Goal: Task Accomplishment & Management: Complete application form

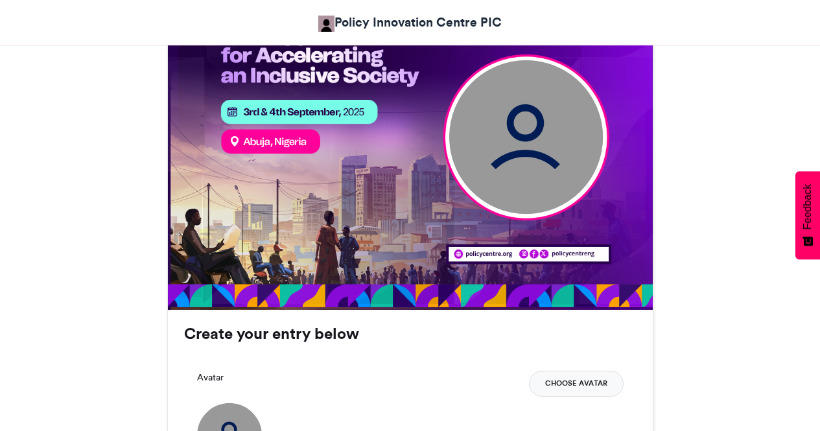
scroll to position [713, 0]
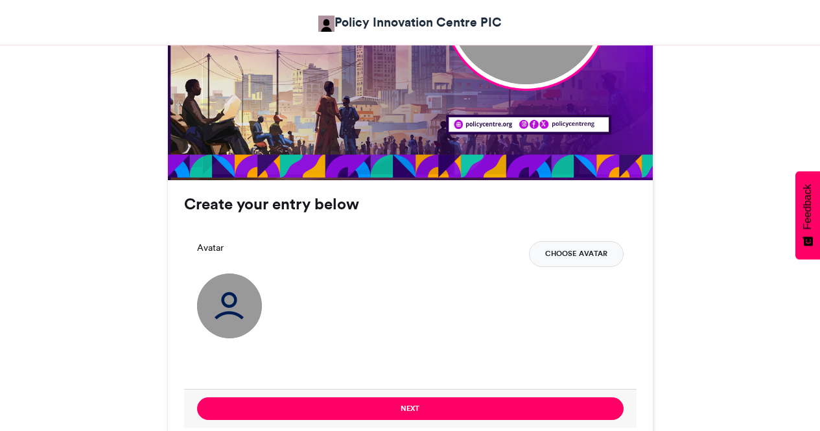
click at [564, 242] on button "Choose Avatar" at bounding box center [576, 254] width 95 height 26
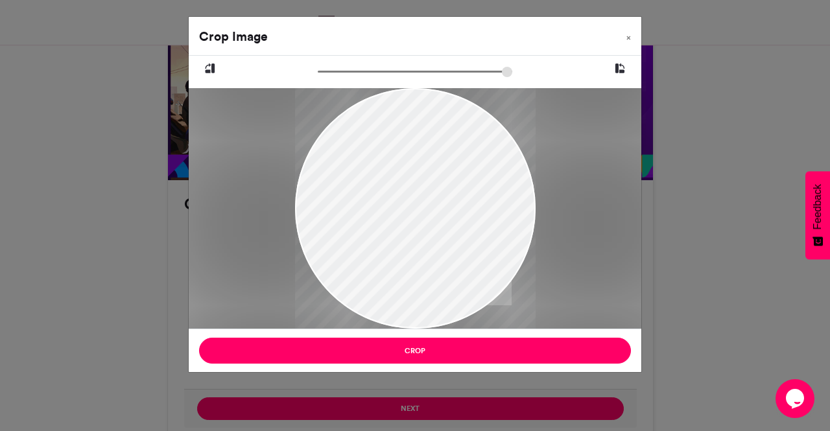
drag, startPoint x: 414, startPoint y: 250, endPoint x: 380, endPoint y: 242, distance: 34.6
click at [380, 242] on div at bounding box center [415, 200] width 241 height 534
drag, startPoint x: 426, startPoint y: 239, endPoint x: 373, endPoint y: 239, distance: 53.2
click at [373, 239] on div at bounding box center [415, 201] width 241 height 534
click at [634, 36] on button "×" at bounding box center [628, 35] width 25 height 36
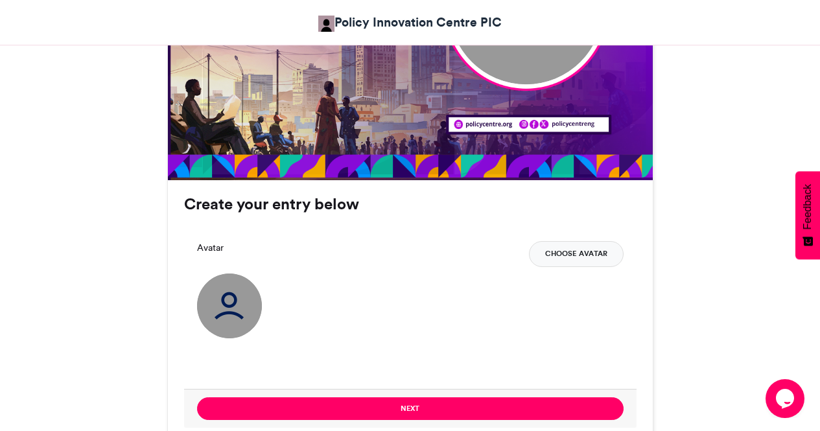
click at [555, 243] on button "Choose Avatar" at bounding box center [576, 254] width 95 height 26
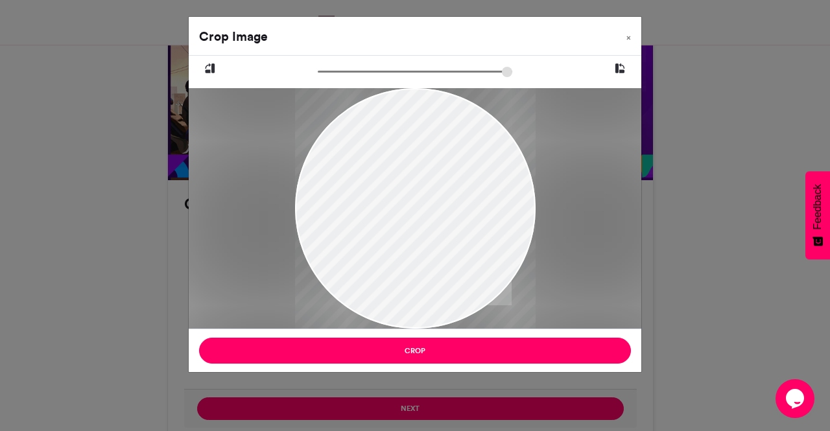
drag, startPoint x: 442, startPoint y: 253, endPoint x: 438, endPoint y: 231, distance: 22.3
click at [438, 231] on div at bounding box center [415, 186] width 241 height 534
click at [628, 36] on span "×" at bounding box center [628, 38] width 5 height 8
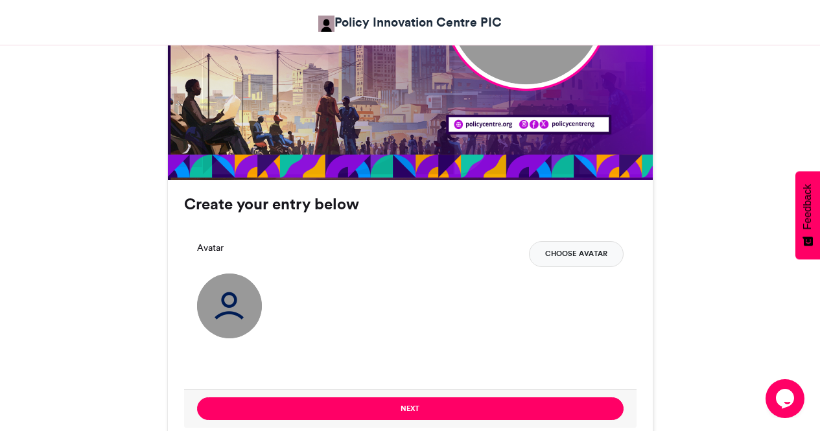
click at [565, 255] on button "Choose Avatar" at bounding box center [576, 254] width 95 height 26
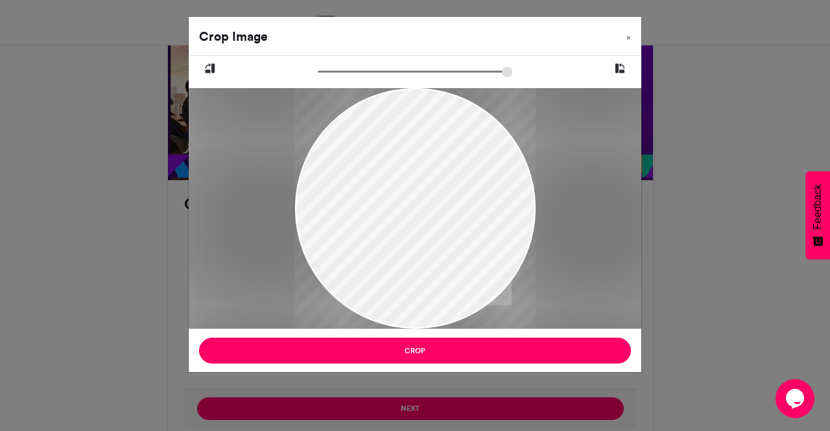
drag, startPoint x: 441, startPoint y: 250, endPoint x: 435, endPoint y: 222, distance: 28.5
click at [435, 222] on div at bounding box center [415, 180] width 241 height 534
drag, startPoint x: 426, startPoint y: 230, endPoint x: 427, endPoint y: 216, distance: 13.6
click at [427, 216] on div at bounding box center [415, 166] width 241 height 534
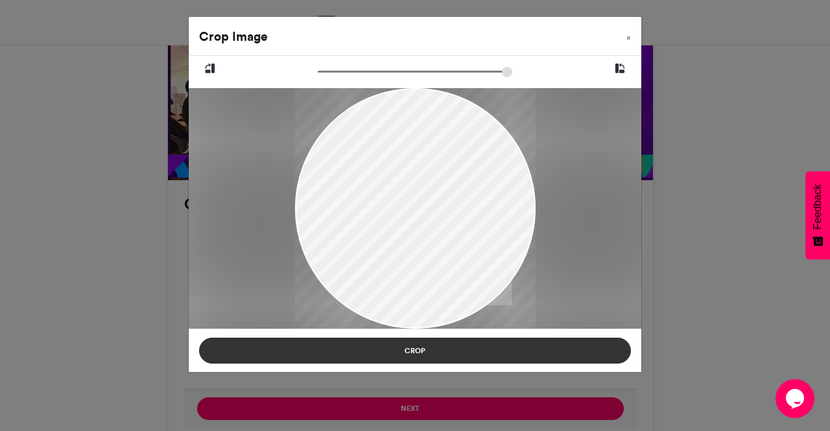
click at [415, 353] on button "Crop" at bounding box center [415, 351] width 432 height 26
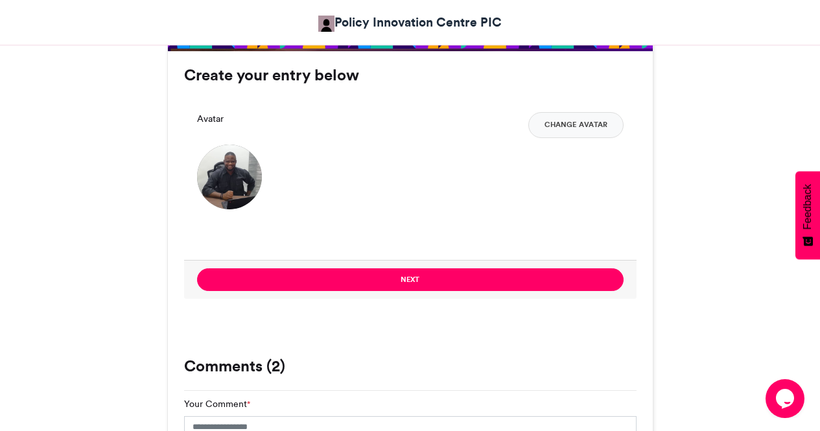
scroll to position [843, 0]
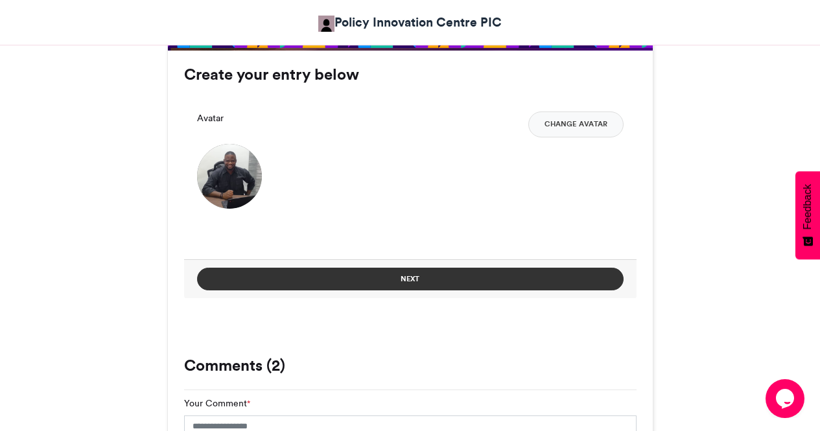
click at [416, 280] on button "Next" at bounding box center [410, 279] width 427 height 23
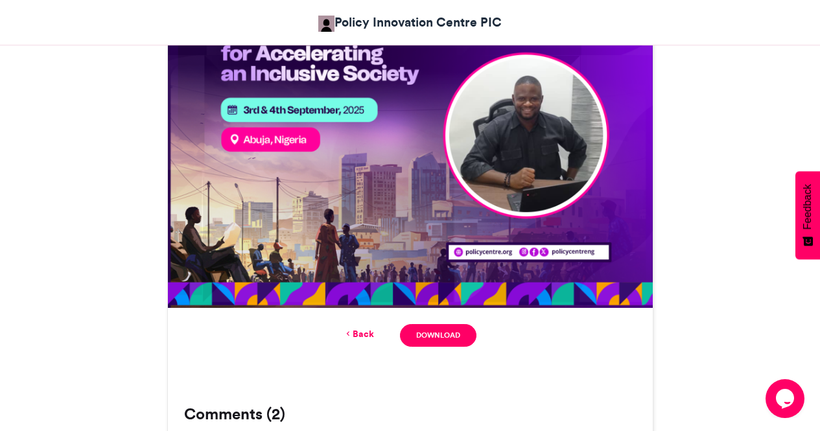
scroll to position [597, 0]
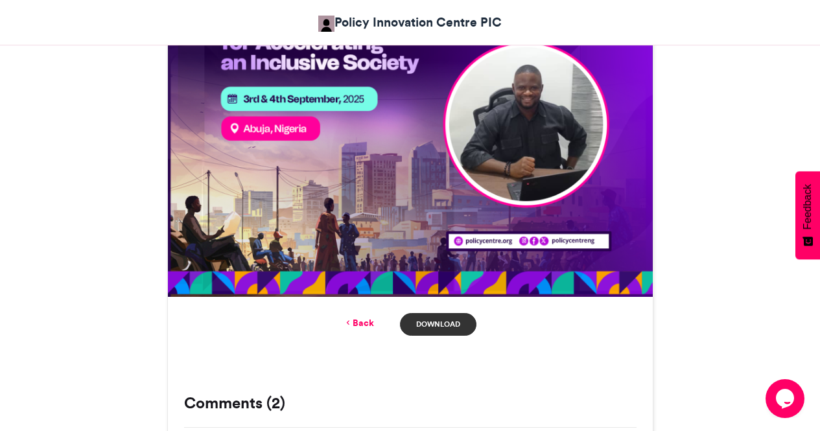
click at [447, 323] on link "Download" at bounding box center [438, 324] width 76 height 23
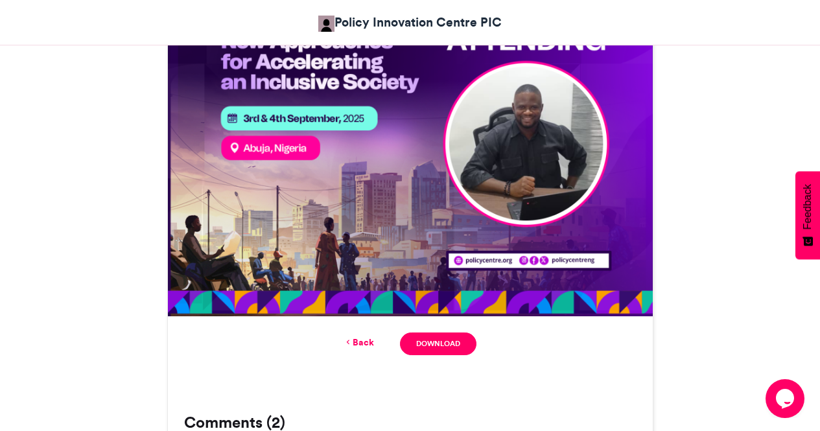
scroll to position [383, 0]
